Goal: Information Seeking & Learning: Learn about a topic

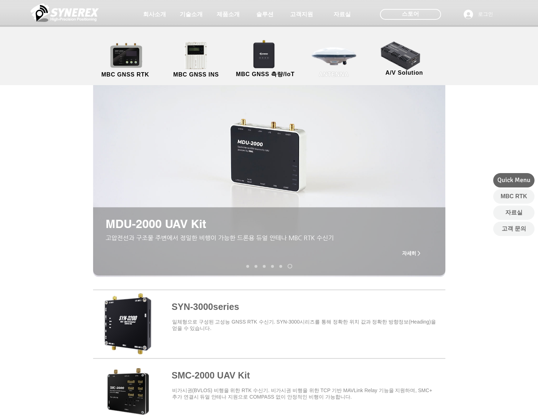
click at [347, 58] on link "ANTENNA" at bounding box center [334, 60] width 65 height 38
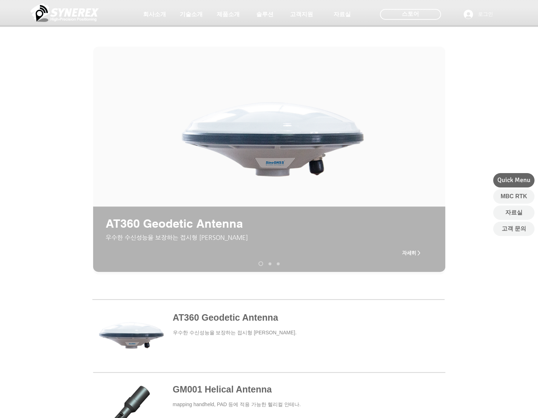
click at [409, 254] on span "자세히 >" at bounding box center [411, 253] width 18 height 6
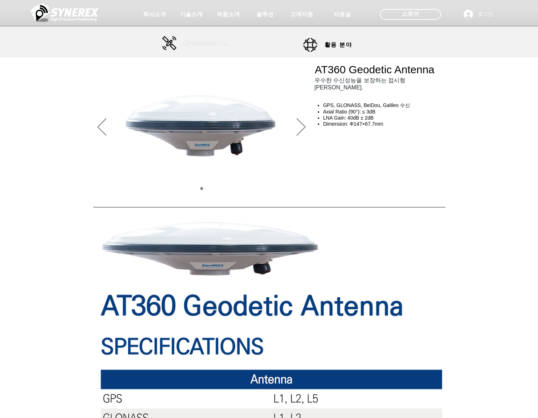
click at [198, 43] on span "Broadcast RTK" at bounding box center [208, 43] width 49 height 6
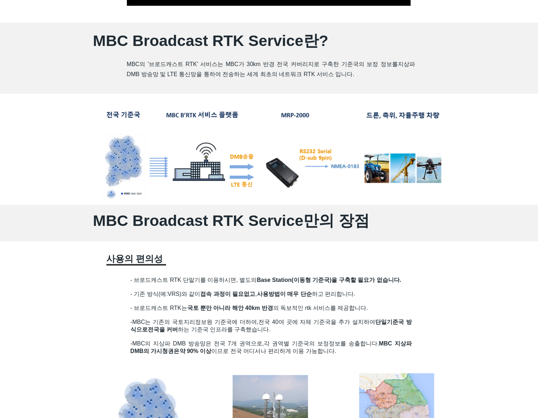
scroll to position [395, 0]
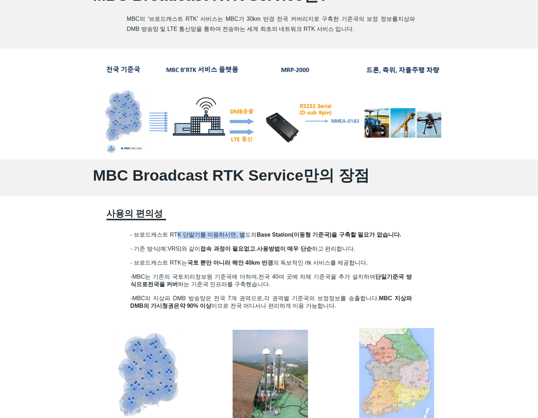
drag, startPoint x: 178, startPoint y: 237, endPoint x: 245, endPoint y: 232, distance: 67.4
click at [245, 232] on span "- 브로드캐스트 RTK 단말기를 이용하시면, 별도의 Base Station(이동형 기준국)을 구축할 필요가 없습니다." at bounding box center [265, 235] width 271 height 6
drag, startPoint x: 245, startPoint y: 232, endPoint x: 272, endPoint y: 259, distance: 37.4
click at [272, 259] on h2 "- 기존 방식(예:VRS)와 같이 접속 과정이 필요없고 , 사용방법이 매우 단순 하고 편리합니다." at bounding box center [270, 252] width 281 height 14
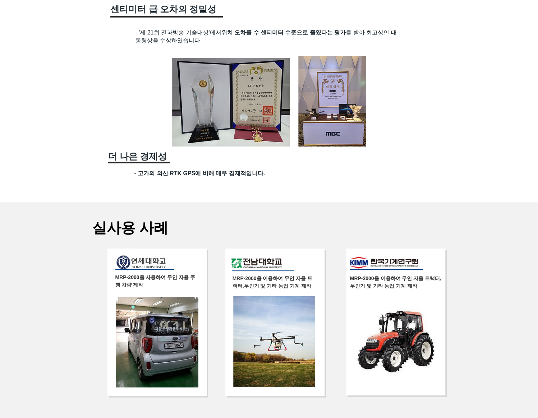
scroll to position [970, 0]
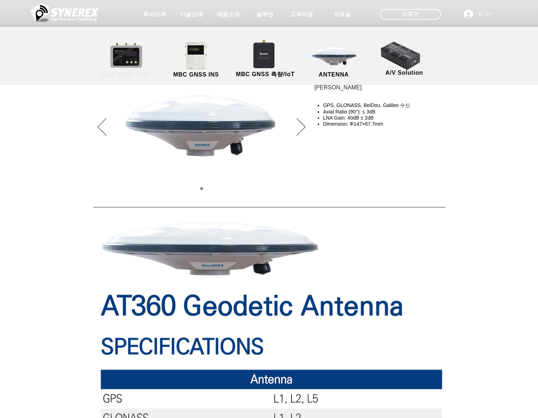
click at [121, 63] on link "MBC GNSS RTK" at bounding box center [125, 60] width 65 height 38
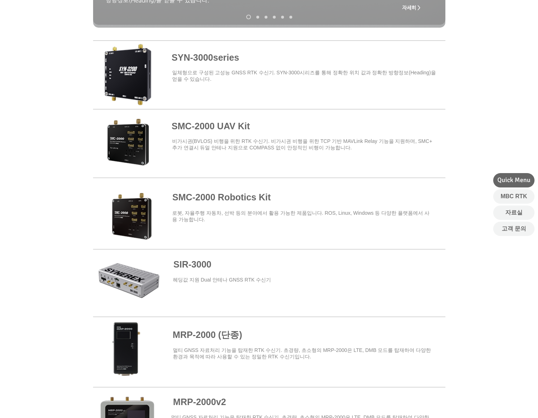
scroll to position [252, 0]
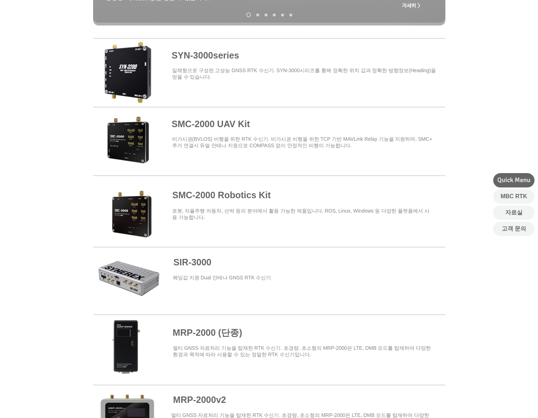
click at [231, 205] on span at bounding box center [269, 208] width 352 height 63
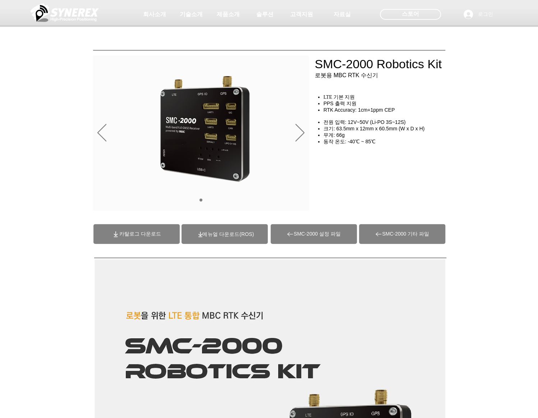
click at [207, 237] on span "(ROS)메뉴얼 다운로드" at bounding box center [227, 234] width 51 height 6
click at [143, 240] on span "카탈로그 다운로드" at bounding box center [136, 234] width 86 height 20
